Goal: Task Accomplishment & Management: Use online tool/utility

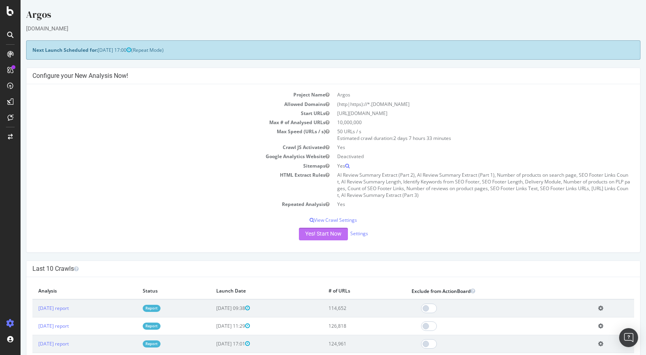
click at [319, 236] on button "Yes! Start Now" at bounding box center [323, 234] width 49 height 13
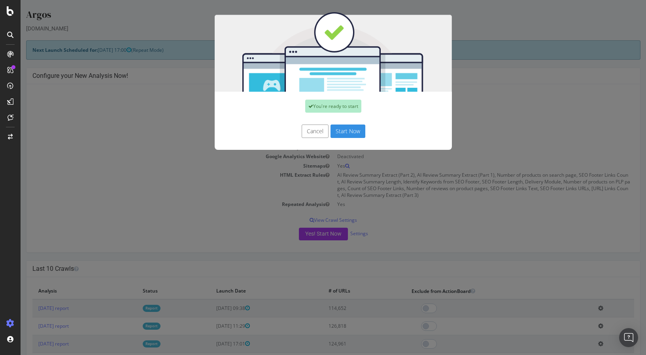
click at [350, 132] on button "Start Now" at bounding box center [347, 131] width 35 height 13
